Goal: Find contact information: Find contact information

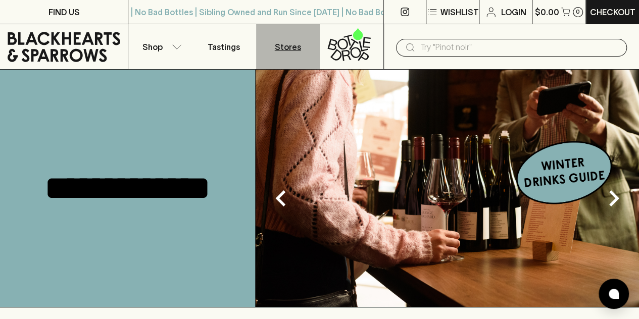
click at [297, 39] on link "Stores" at bounding box center [288, 46] width 64 height 45
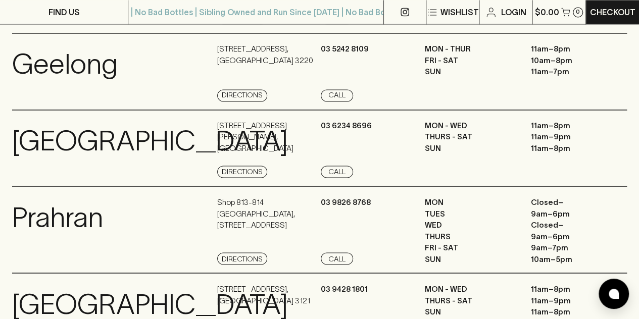
scroll to position [768, 0]
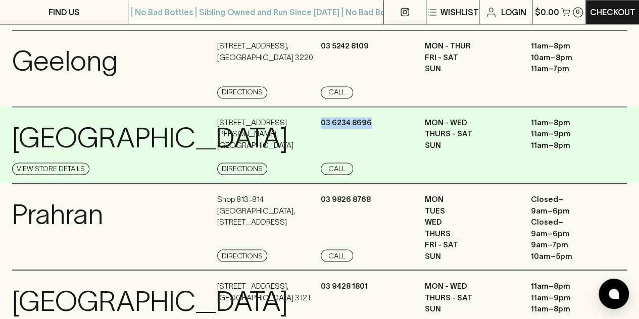
drag, startPoint x: 369, startPoint y: 156, endPoint x: 321, endPoint y: 155, distance: 48.5
click at [321, 155] on div "[PHONE_NUMBER] Call" at bounding box center [371, 146] width 101 height 58
click at [344, 166] on div "[PHONE_NUMBER] Call" at bounding box center [371, 146] width 101 height 58
drag, startPoint x: 372, startPoint y: 158, endPoint x: 323, endPoint y: 161, distance: 49.6
click at [323, 161] on div "[PHONE_NUMBER] Call" at bounding box center [371, 146] width 101 height 58
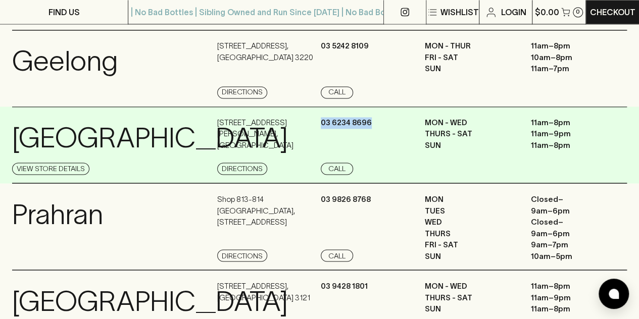
copy p "03 6234 8696"
